Goal: Task Accomplishment & Management: Use online tool/utility

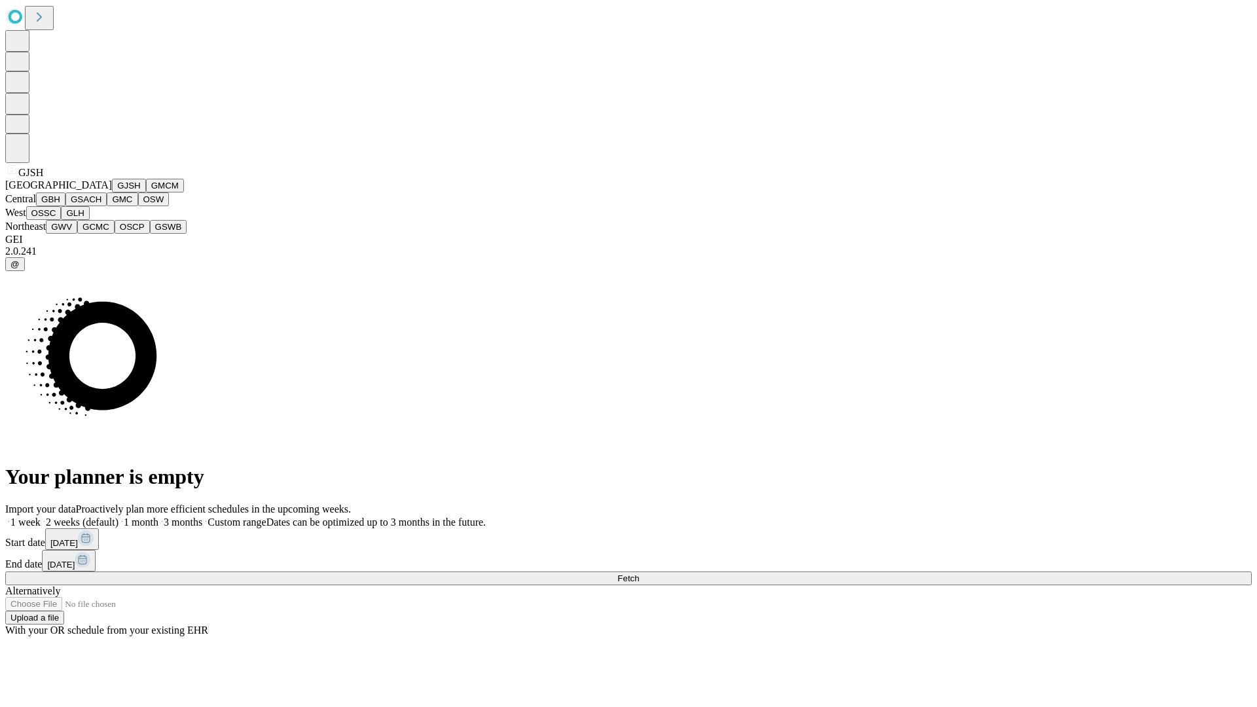
click at [112, 192] on button "GJSH" at bounding box center [129, 186] width 34 height 14
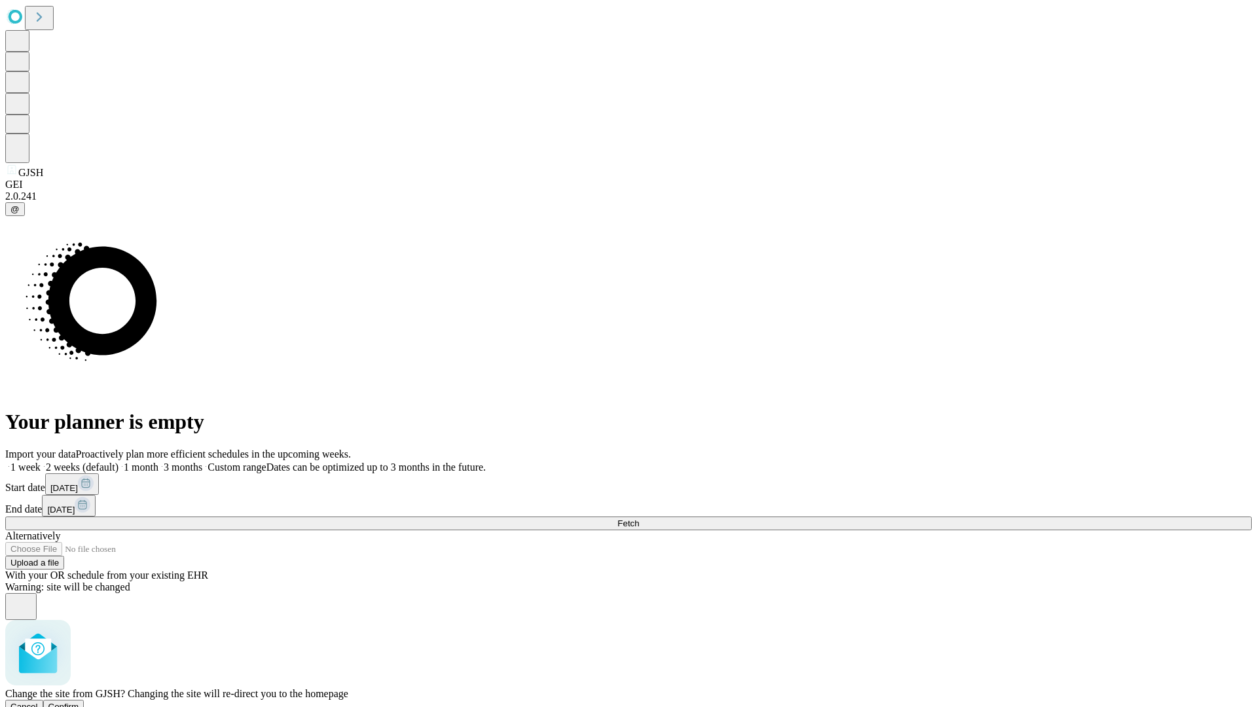
click at [79, 702] on span "Confirm" at bounding box center [63, 707] width 31 height 10
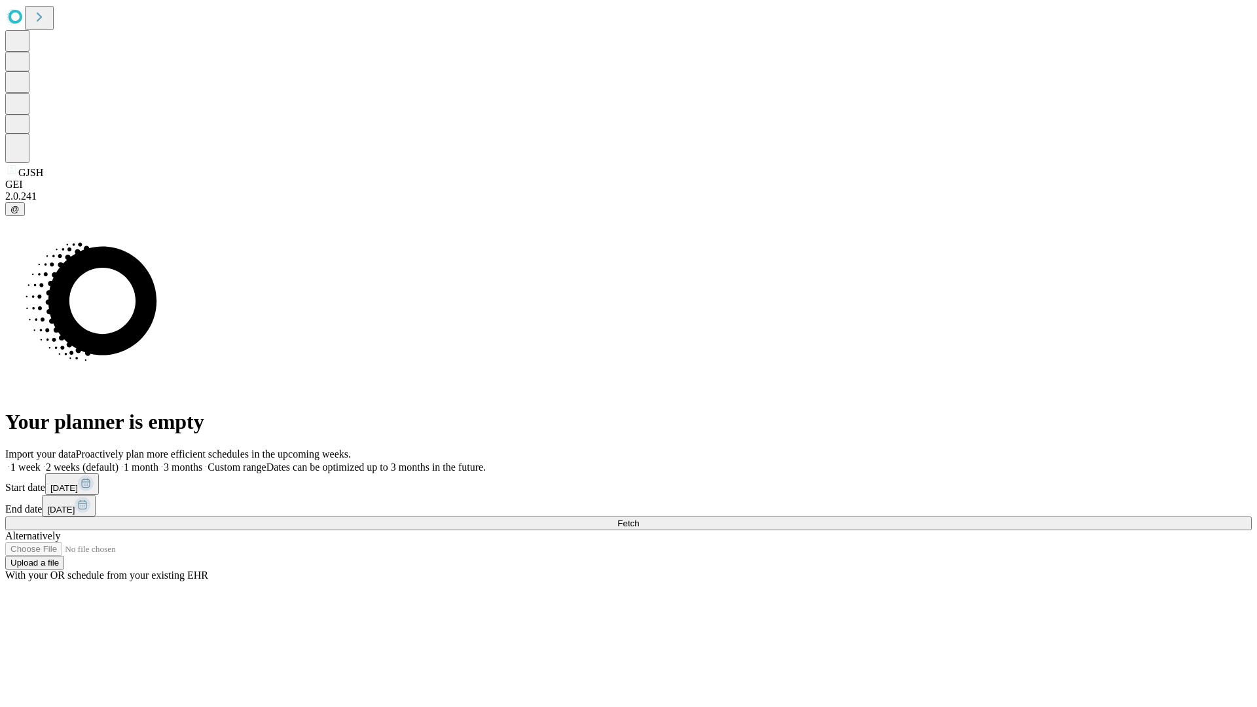
click at [158, 461] on label "1 month" at bounding box center [138, 466] width 40 height 11
click at [639, 518] on span "Fetch" at bounding box center [628, 523] width 22 height 10
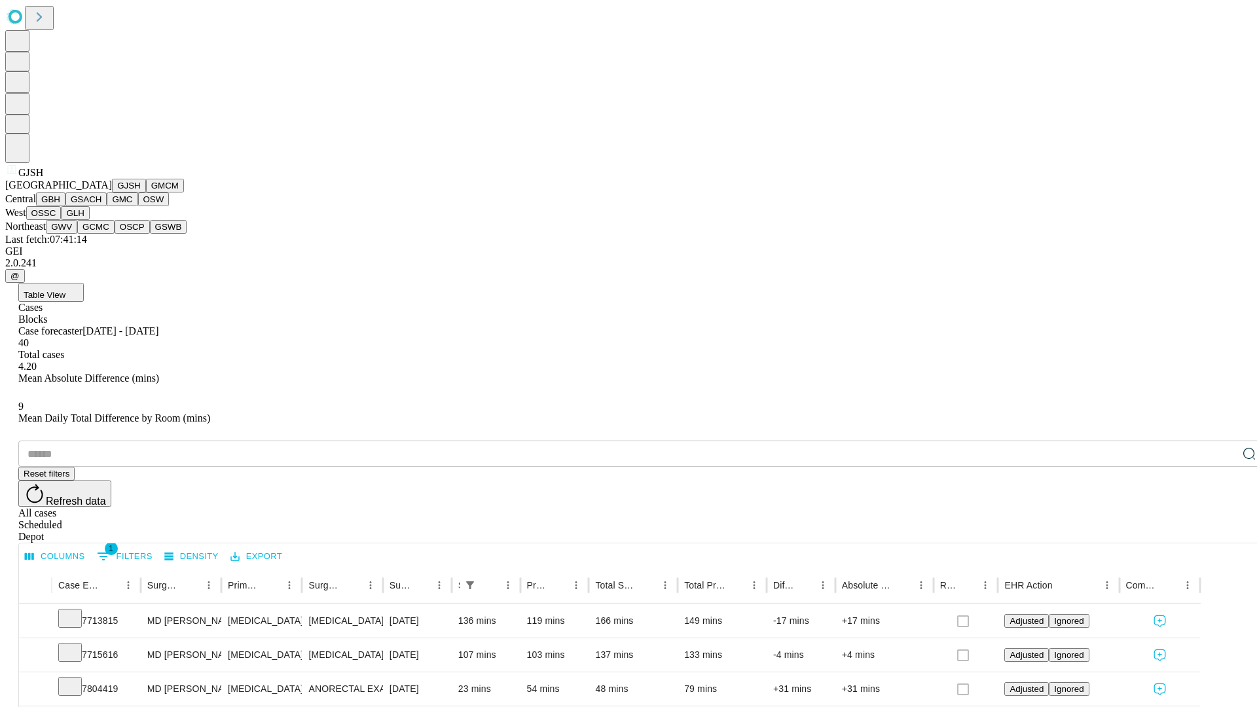
click at [146, 192] on button "GMCM" at bounding box center [165, 186] width 38 height 14
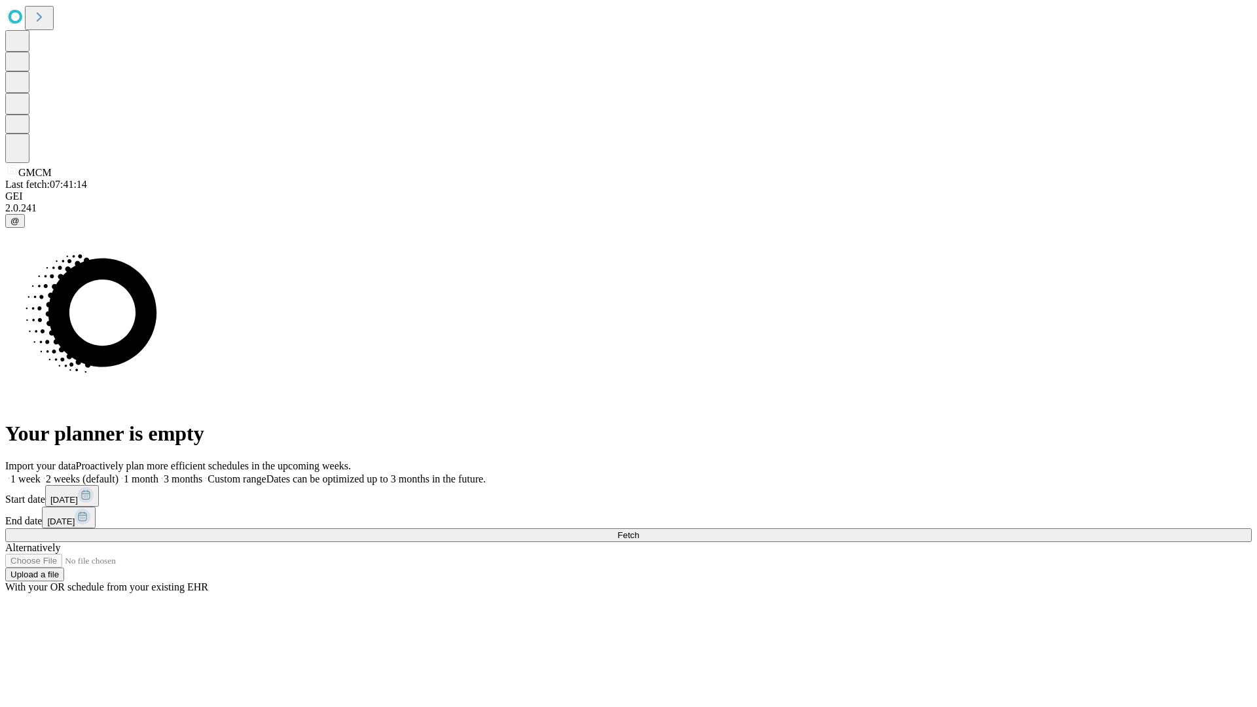
click at [158, 473] on label "1 month" at bounding box center [138, 478] width 40 height 11
click at [639, 530] on span "Fetch" at bounding box center [628, 535] width 22 height 10
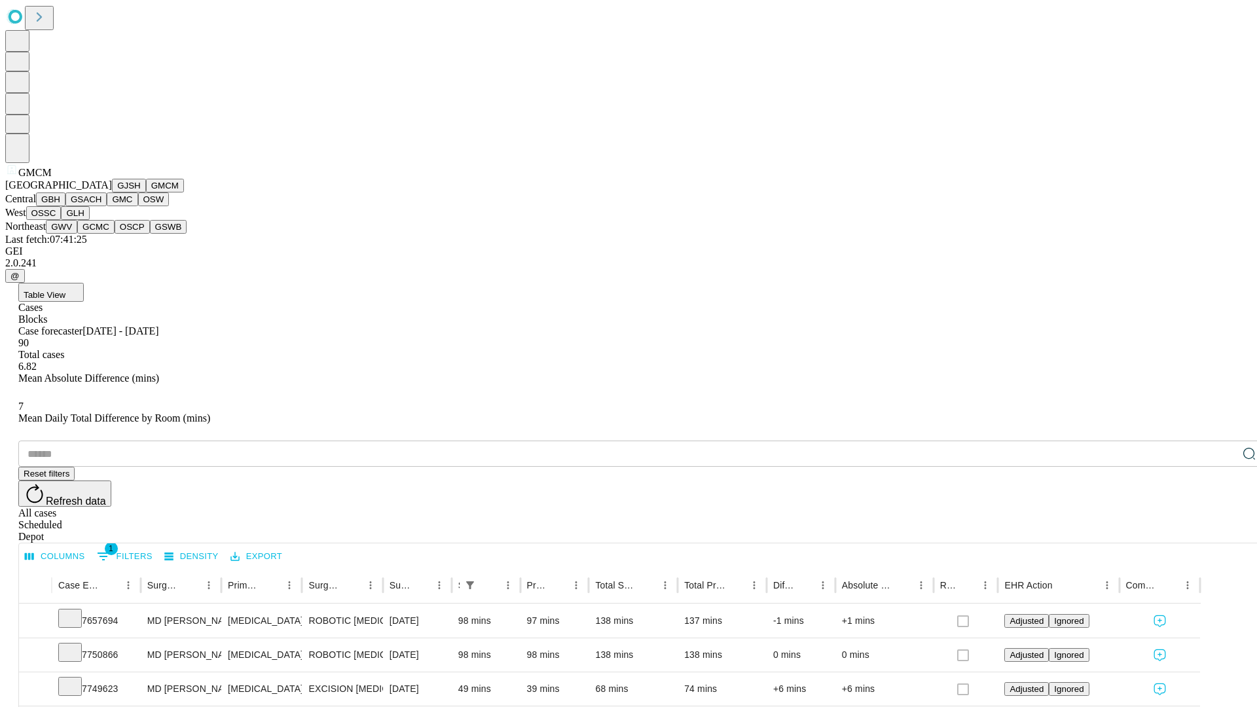
click at [65, 206] on button "GBH" at bounding box center [50, 199] width 29 height 14
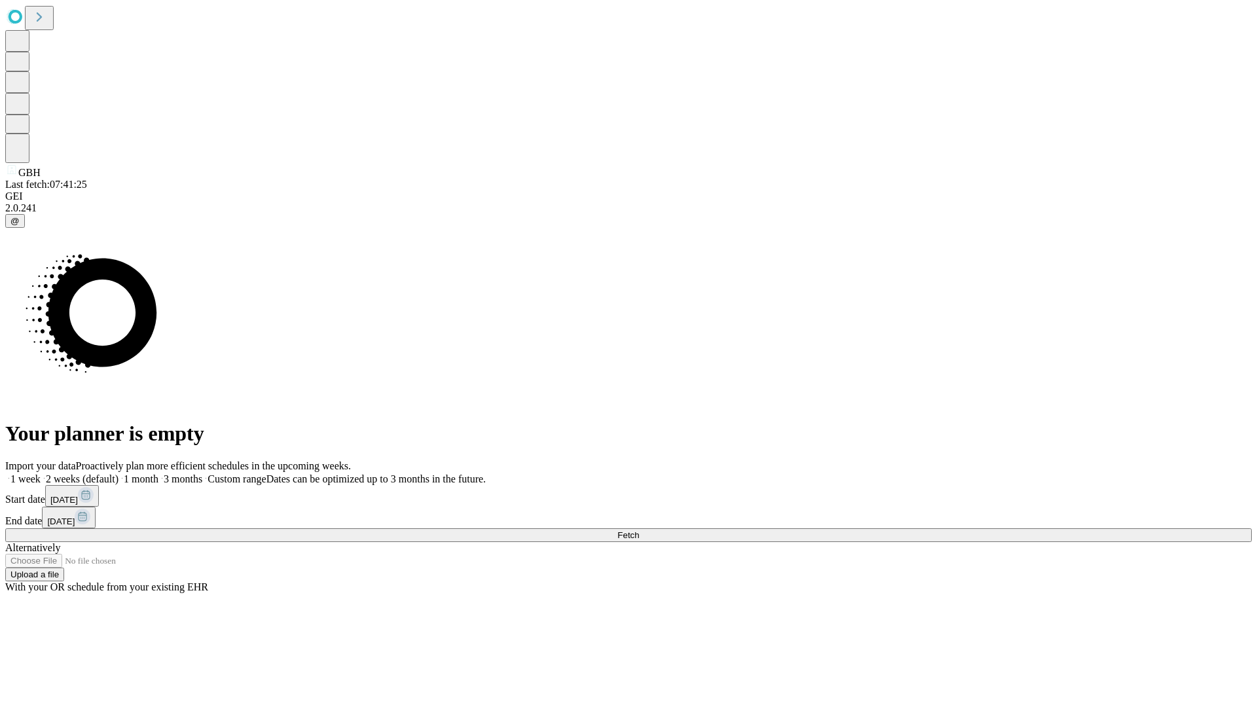
click at [639, 530] on span "Fetch" at bounding box center [628, 535] width 22 height 10
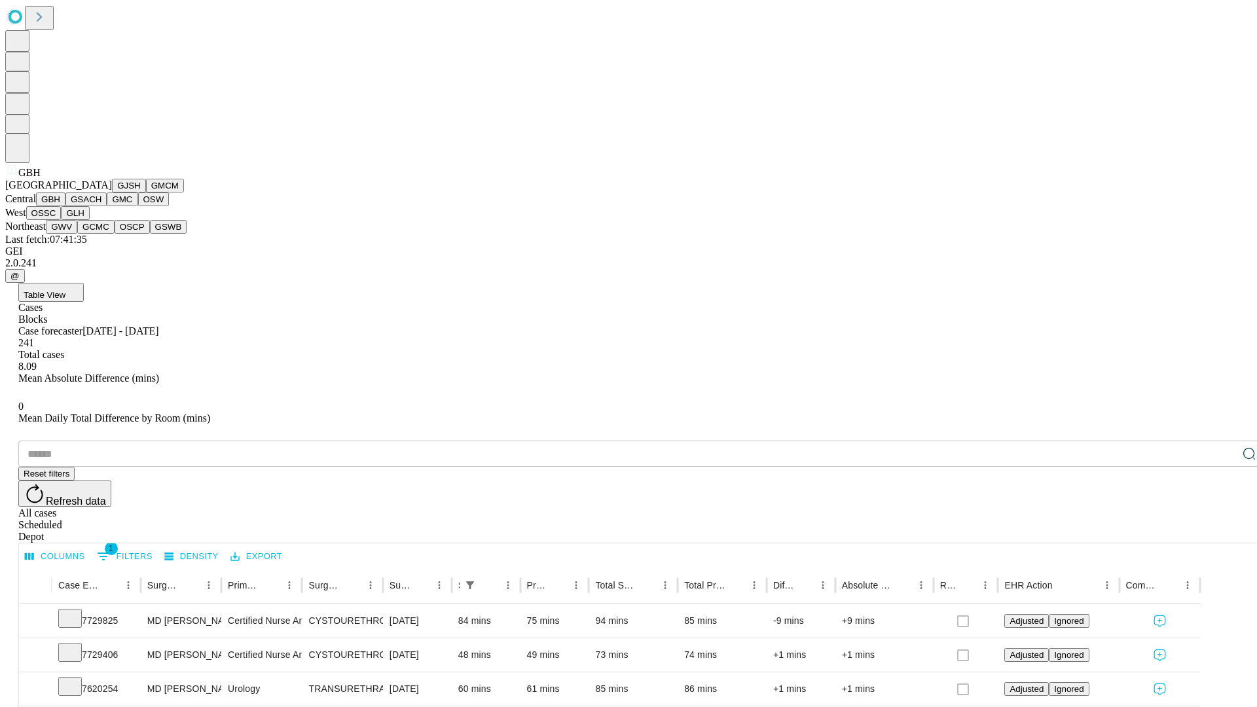
click at [101, 206] on button "GSACH" at bounding box center [85, 199] width 41 height 14
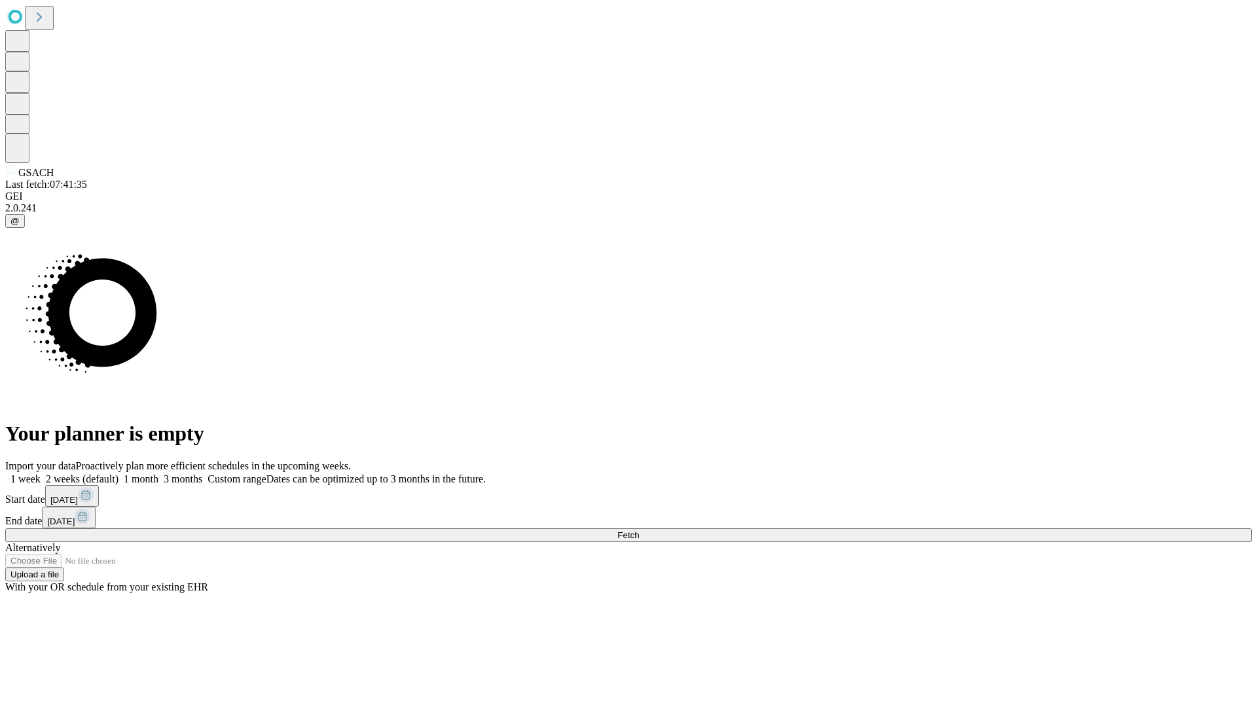
click at [158, 473] on label "1 month" at bounding box center [138, 478] width 40 height 11
click at [639, 530] on span "Fetch" at bounding box center [628, 535] width 22 height 10
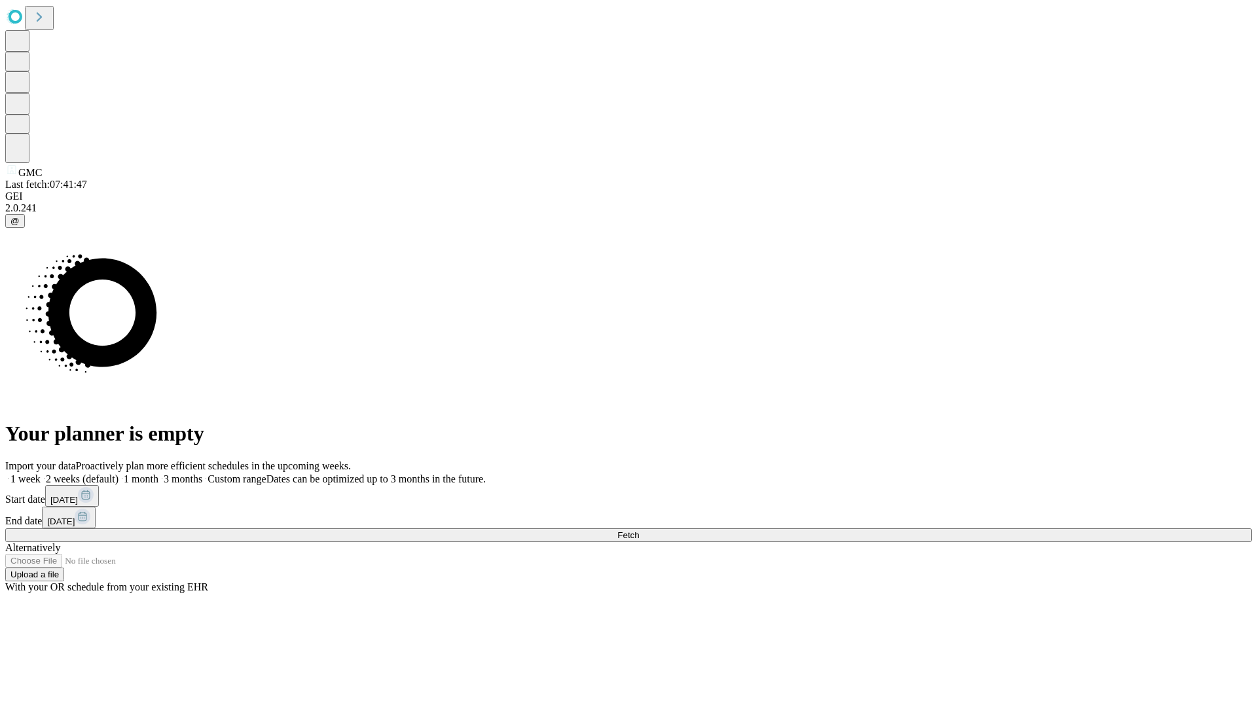
click at [639, 530] on span "Fetch" at bounding box center [628, 535] width 22 height 10
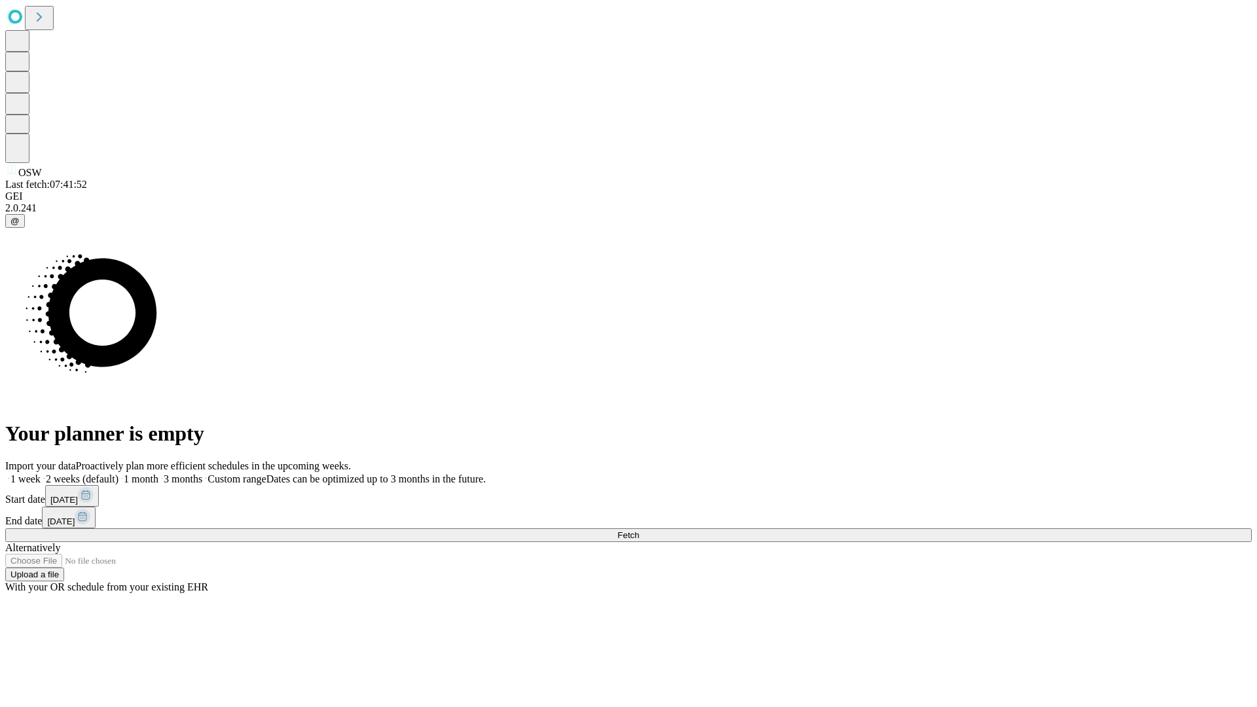
click at [158, 473] on label "1 month" at bounding box center [138, 478] width 40 height 11
click at [639, 530] on span "Fetch" at bounding box center [628, 535] width 22 height 10
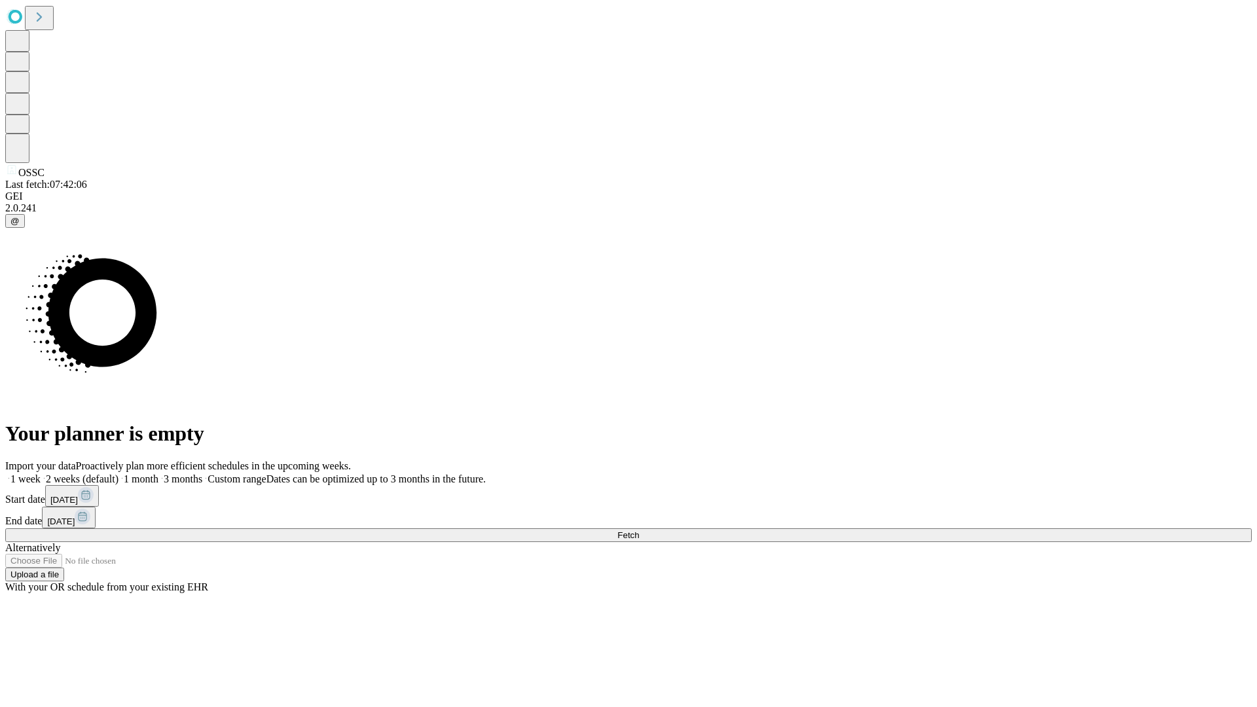
click at [158, 473] on label "1 month" at bounding box center [138, 478] width 40 height 11
click at [639, 530] on span "Fetch" at bounding box center [628, 535] width 22 height 10
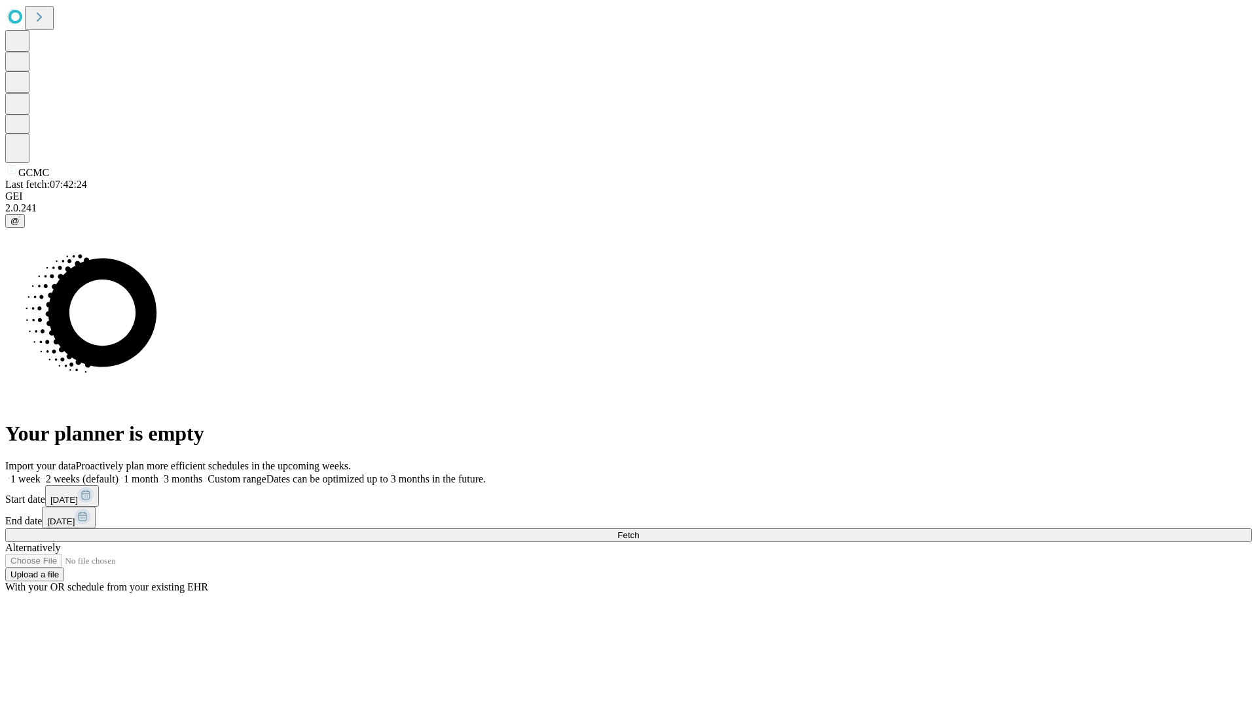
click at [158, 473] on label "1 month" at bounding box center [138, 478] width 40 height 11
click at [639, 530] on span "Fetch" at bounding box center [628, 535] width 22 height 10
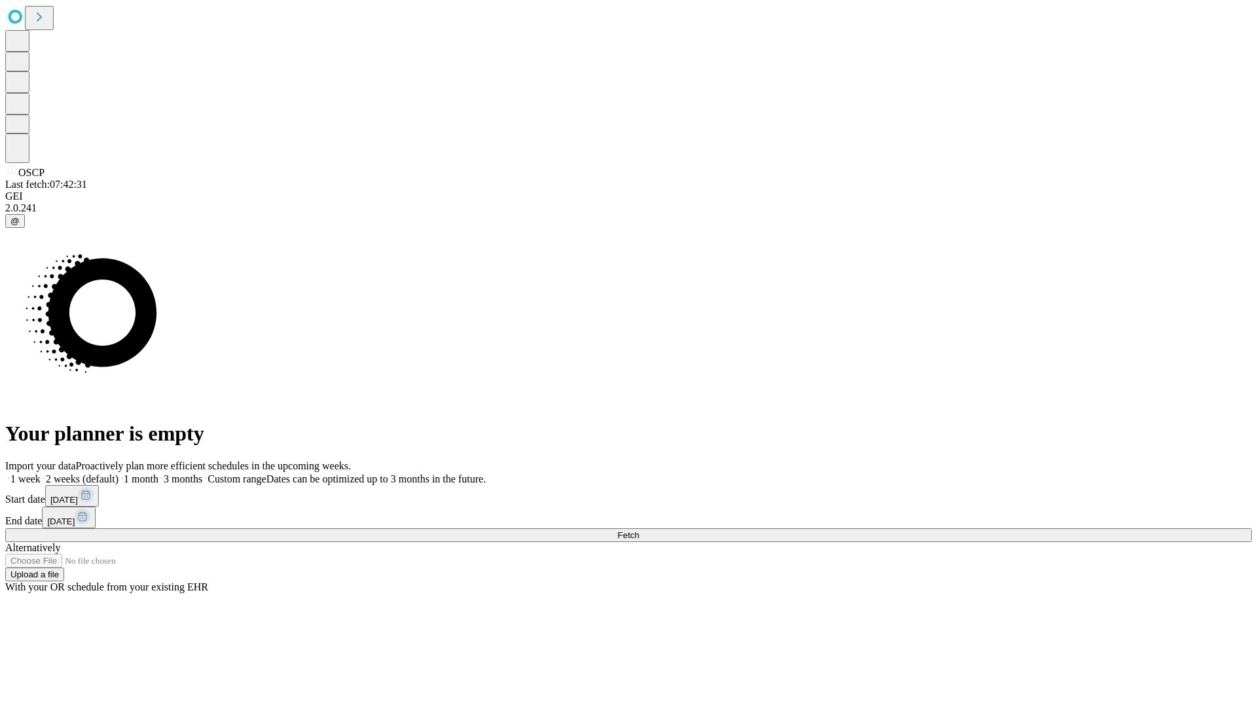
click at [158, 473] on label "1 month" at bounding box center [138, 478] width 40 height 11
click at [639, 530] on span "Fetch" at bounding box center [628, 535] width 22 height 10
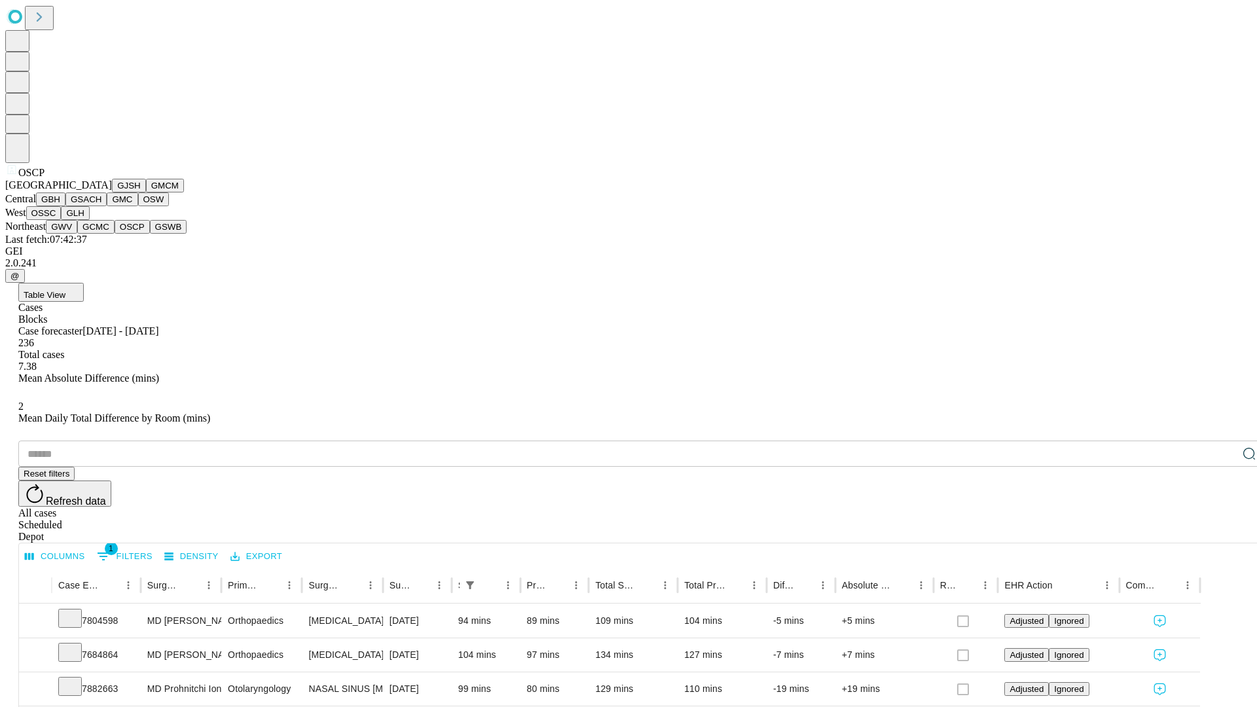
click at [150, 234] on button "GSWB" at bounding box center [168, 227] width 37 height 14
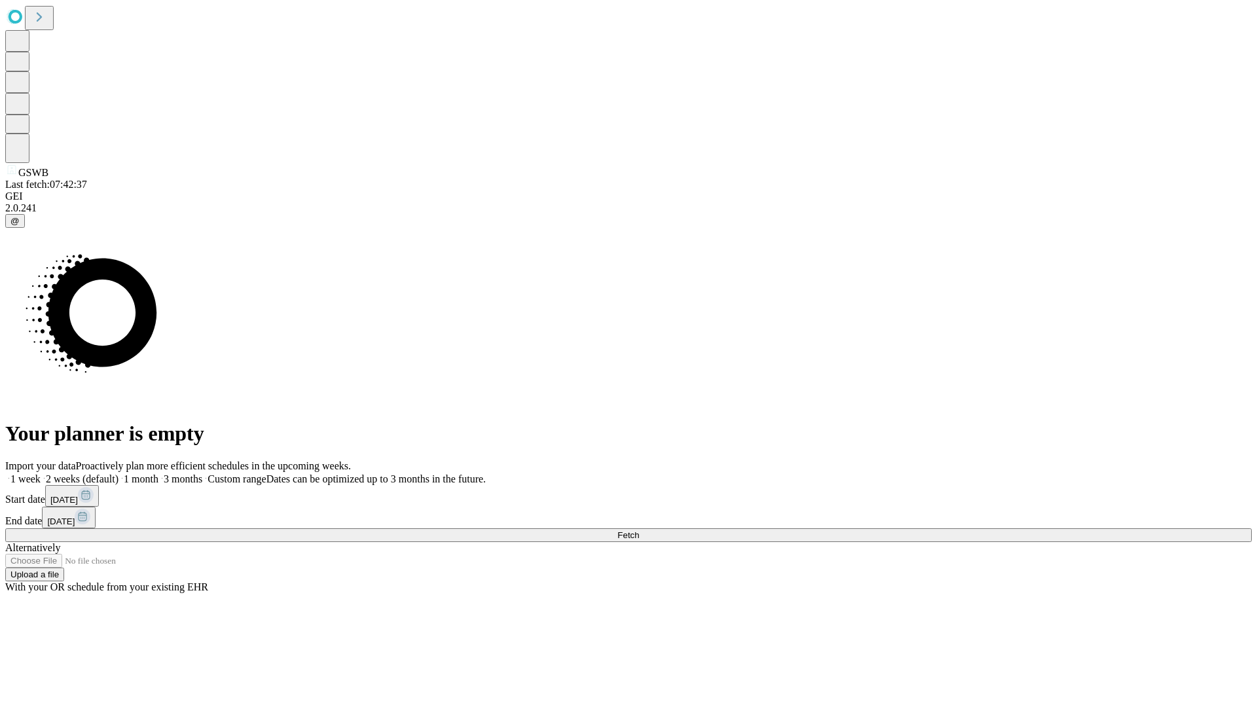
click at [158, 473] on label "1 month" at bounding box center [138, 478] width 40 height 11
click at [639, 530] on span "Fetch" at bounding box center [628, 535] width 22 height 10
